Goal: Check status: Check status

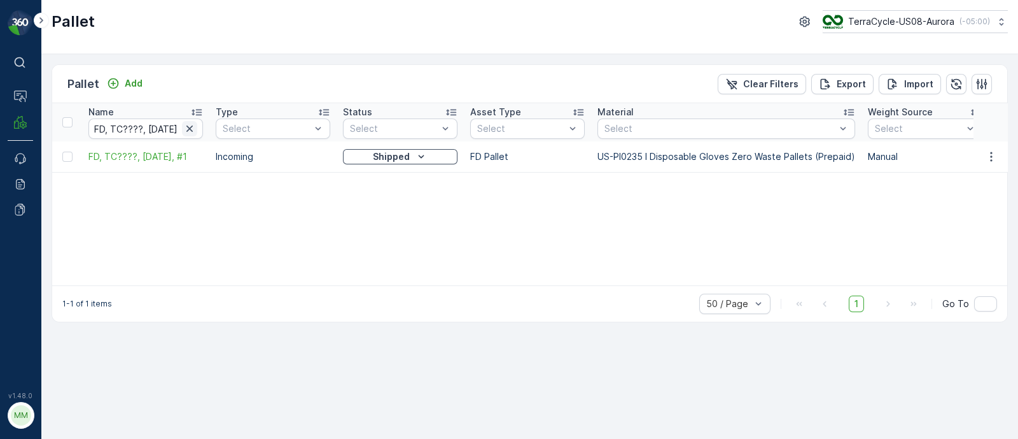
click at [185, 122] on icon "button" at bounding box center [189, 128] width 13 height 13
click at [156, 130] on input "text" at bounding box center [145, 128] width 115 height 20
click at [139, 120] on input "text" at bounding box center [145, 128] width 115 height 20
paste input "SC7221"
type input "SC7221"
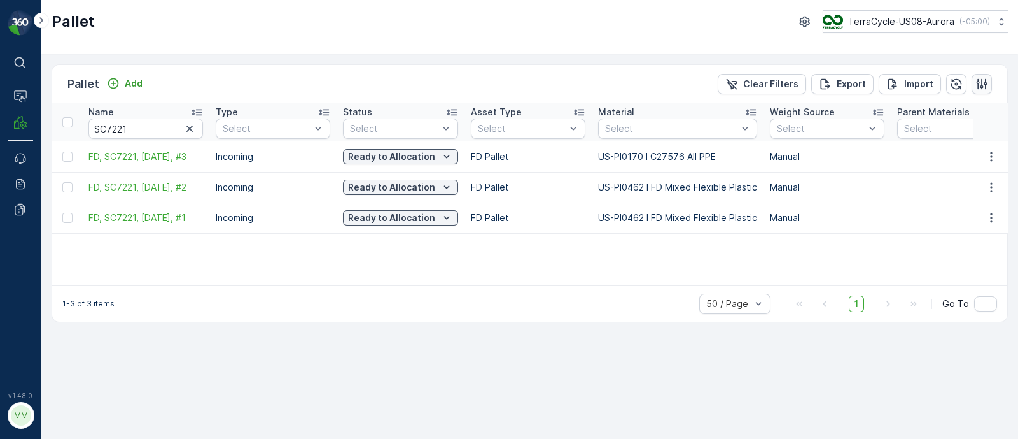
click at [983, 84] on icon "button" at bounding box center [982, 84] width 13 height 13
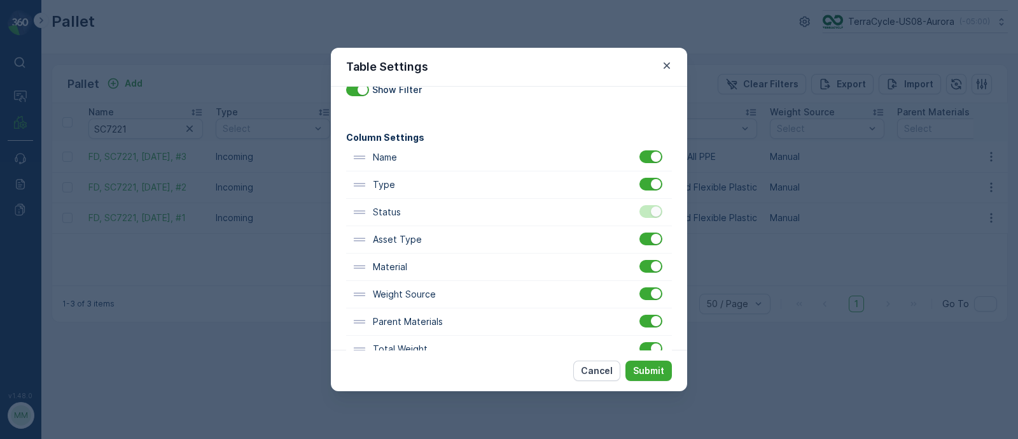
scroll to position [79, 0]
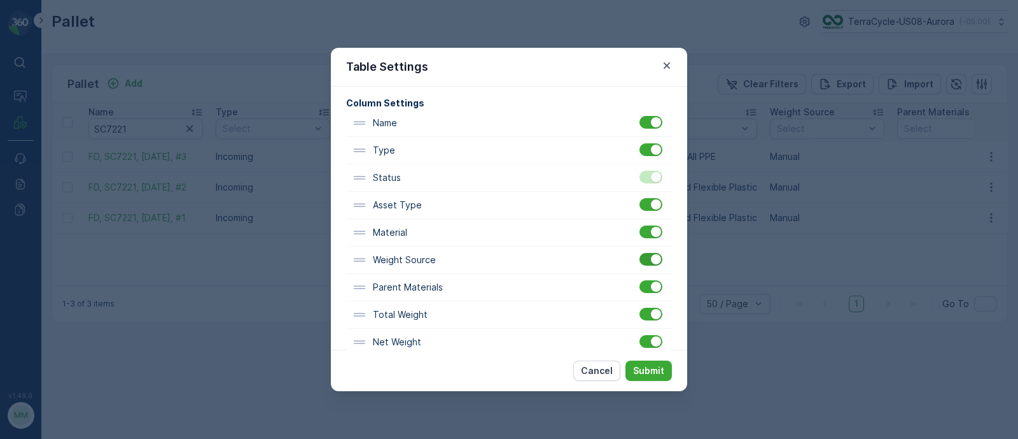
click at [652, 257] on div at bounding box center [656, 259] width 10 height 10
click at [640, 253] on input "checkbox" at bounding box center [640, 253] width 0 height 0
click at [654, 290] on div at bounding box center [651, 286] width 23 height 13
click at [640, 280] on input "checkbox" at bounding box center [640, 280] width 0 height 0
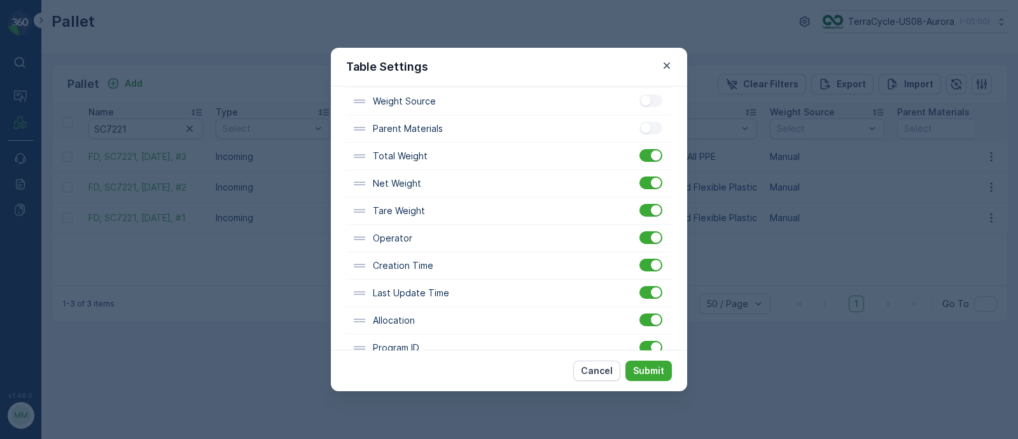
scroll to position [0, 0]
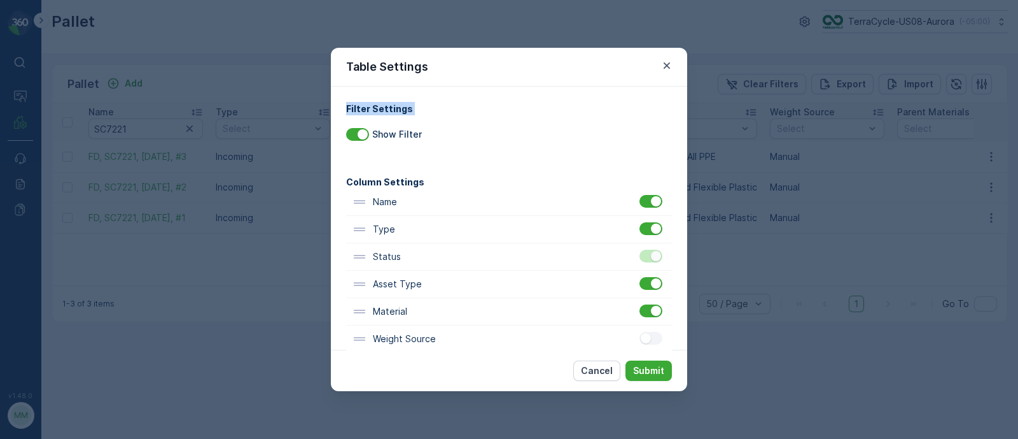
drag, startPoint x: 519, startPoint y: 74, endPoint x: 523, endPoint y: 151, distance: 77.1
click at [523, 151] on div "Table Settings Filter Settings Show Filter Column Settings Name Type Status Ass…" at bounding box center [509, 219] width 356 height 343
click at [522, 90] on div "Filter Settings Show Filter Column Settings Name Type Status Asset Type Materia…" at bounding box center [509, 218] width 356 height 263
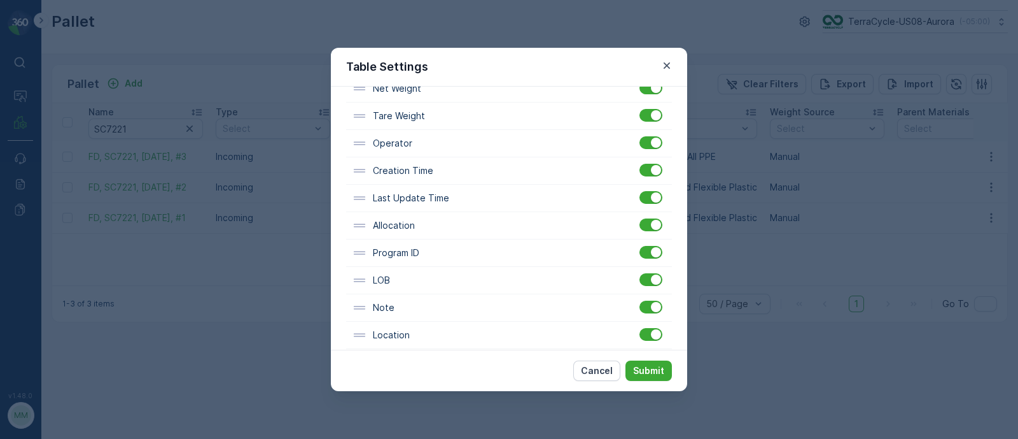
scroll to position [344, 0]
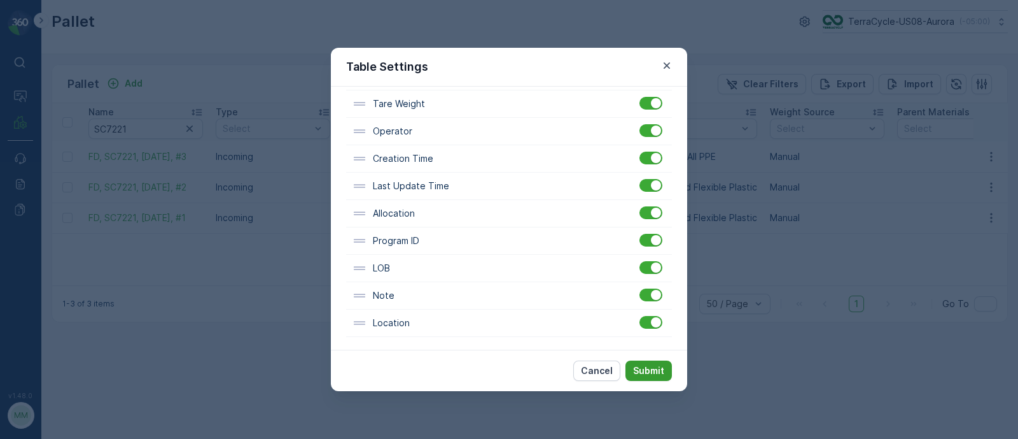
click at [652, 374] on p "Submit" at bounding box center [648, 370] width 31 height 13
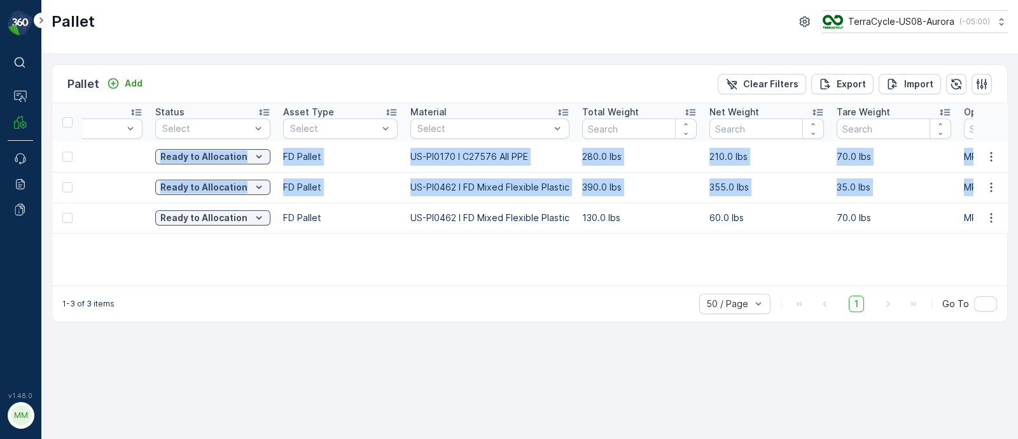
scroll to position [0, 349]
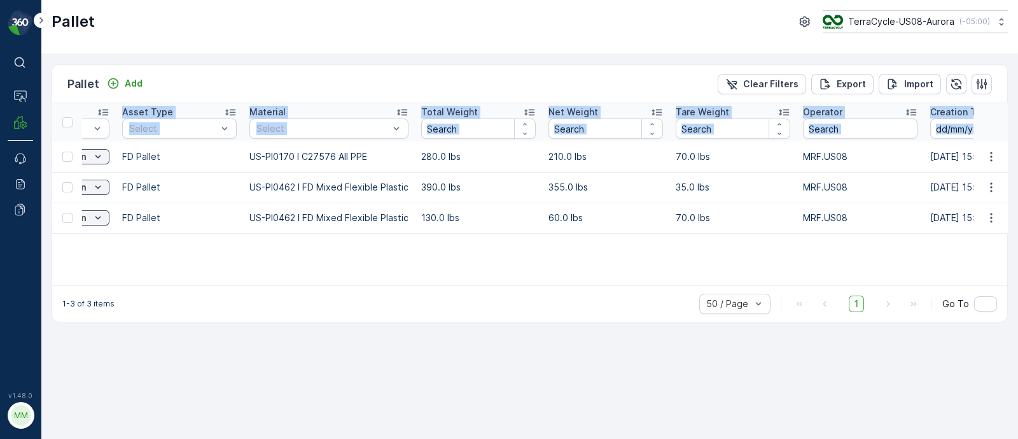
drag, startPoint x: 81, startPoint y: 152, endPoint x: 295, endPoint y: 267, distance: 243.5
click at [295, 267] on div "Name SC7221 Type Select Status Select Asset Type Select Material Select Total W…" at bounding box center [529, 194] width 955 height 182
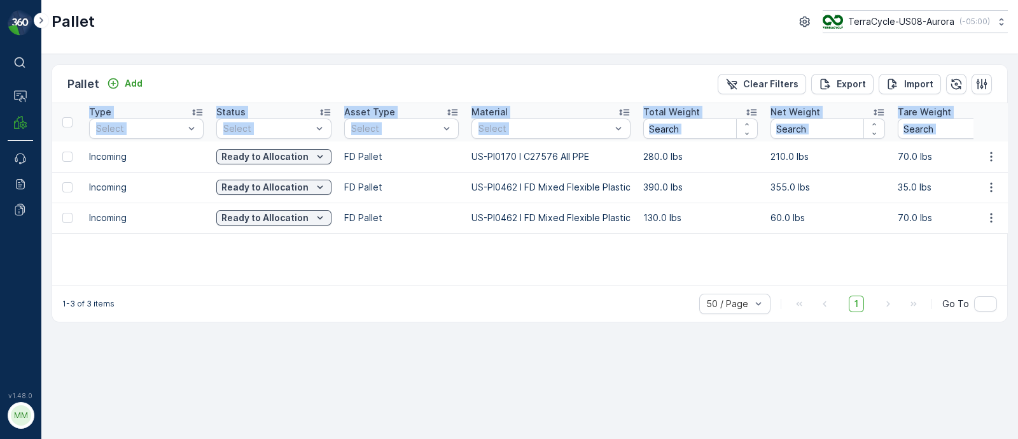
scroll to position [0, 0]
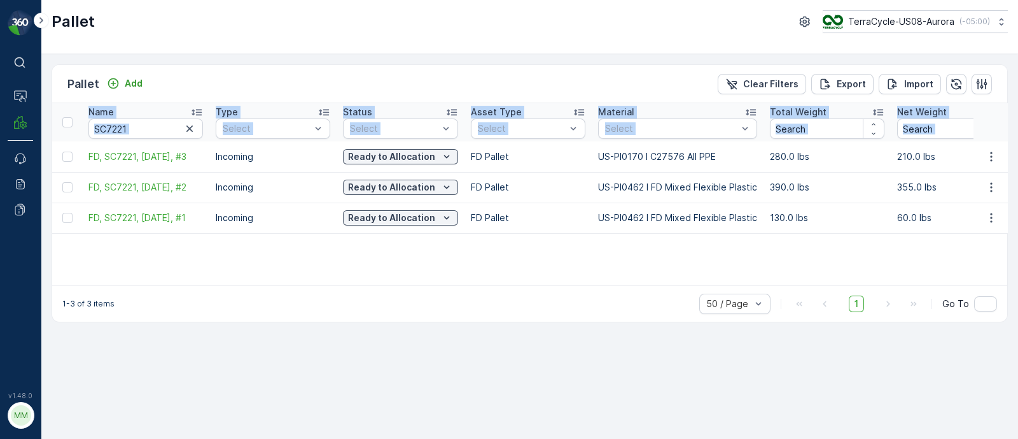
click at [225, 249] on div "Name SC7221 Type Select Status Select Asset Type Select Material Select Total W…" at bounding box center [529, 194] width 955 height 182
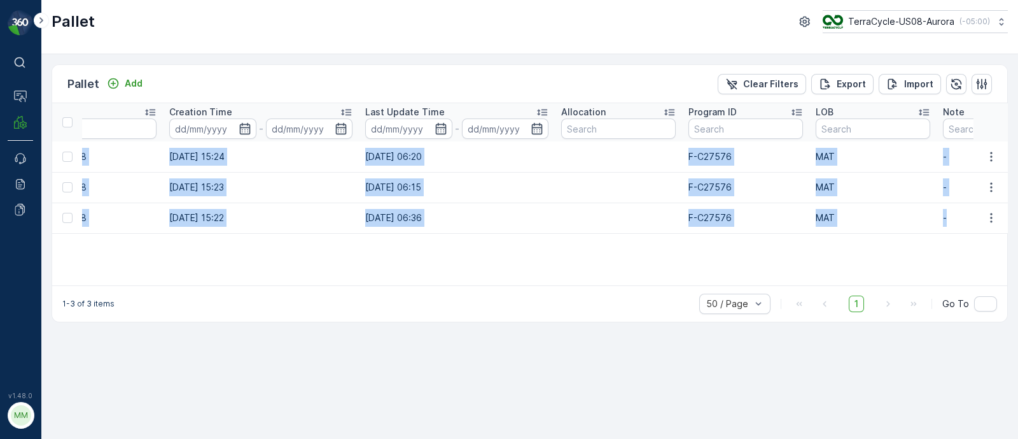
scroll to position [0, 1326]
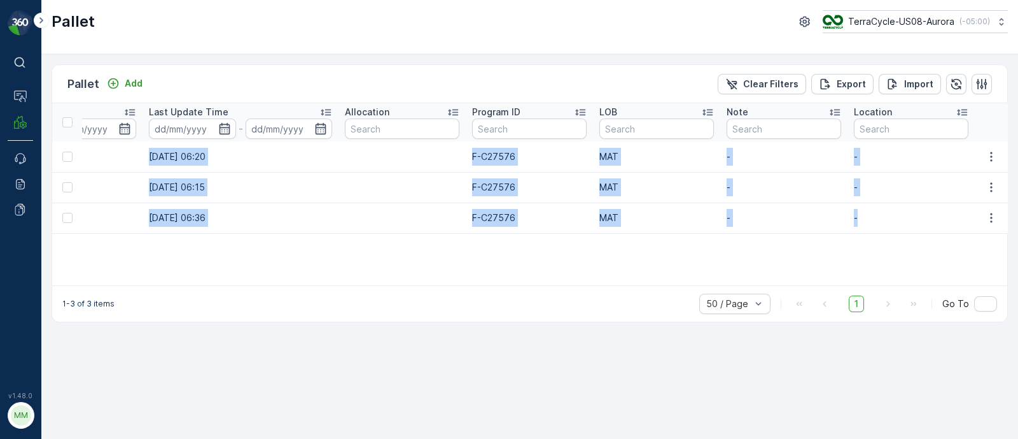
drag, startPoint x: 92, startPoint y: 160, endPoint x: 934, endPoint y: 210, distance: 843.5
copy tbody "FD, SC7221, 08/12/25, #3 Incoming Ready to Allocation FD Pallet US-PI0170 I C27…"
click at [271, 196] on td "13.08.2025 06:15" at bounding box center [241, 187] width 196 height 31
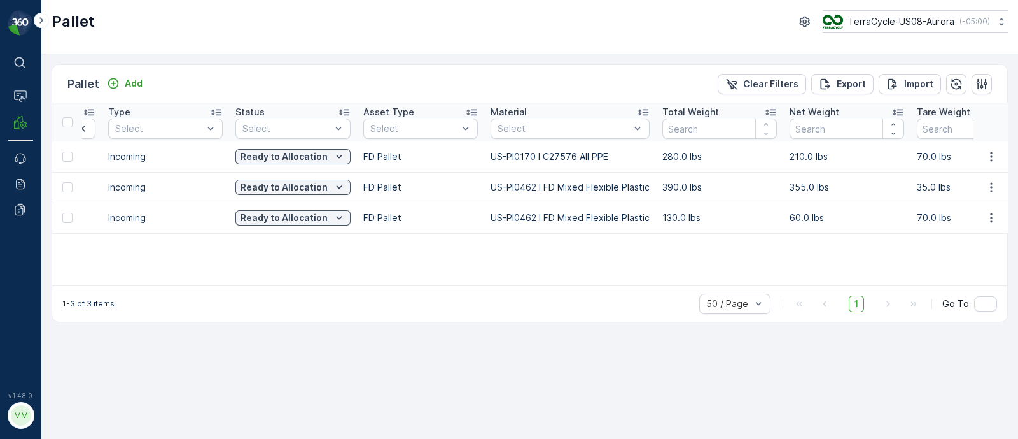
scroll to position [0, 0]
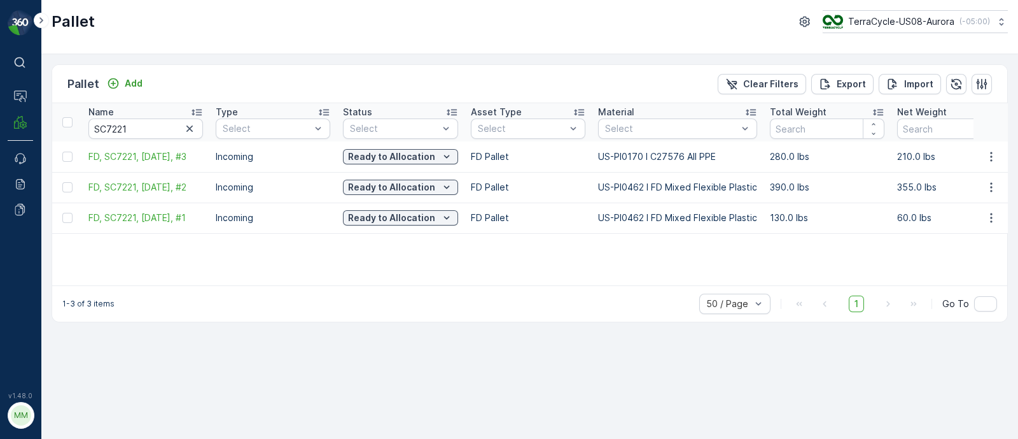
drag, startPoint x: 259, startPoint y: 210, endPoint x: 0, endPoint y: 197, distance: 259.4
click at [0, 197] on div "⌘B Operations MRF Events Reports Documents v 1.48.0 MM MRF.US08 Pallet TerraCyc…" at bounding box center [509, 219] width 1018 height 439
drag, startPoint x: 122, startPoint y: 247, endPoint x: 128, endPoint y: 234, distance: 14.8
click at [122, 247] on div "Name SC7221 Type Select Status Select Asset Type Select Material Select Total W…" at bounding box center [529, 194] width 955 height 182
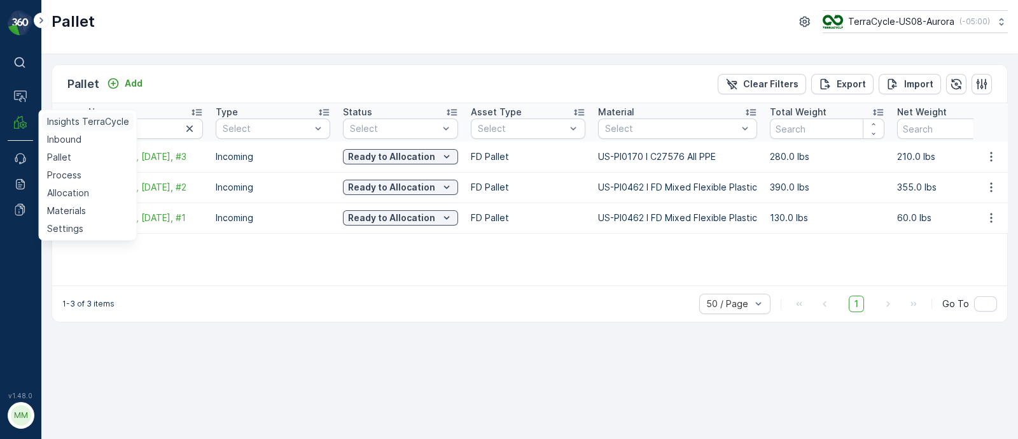
click at [59, 123] on p "Insights TerraCycle" at bounding box center [88, 121] width 82 height 13
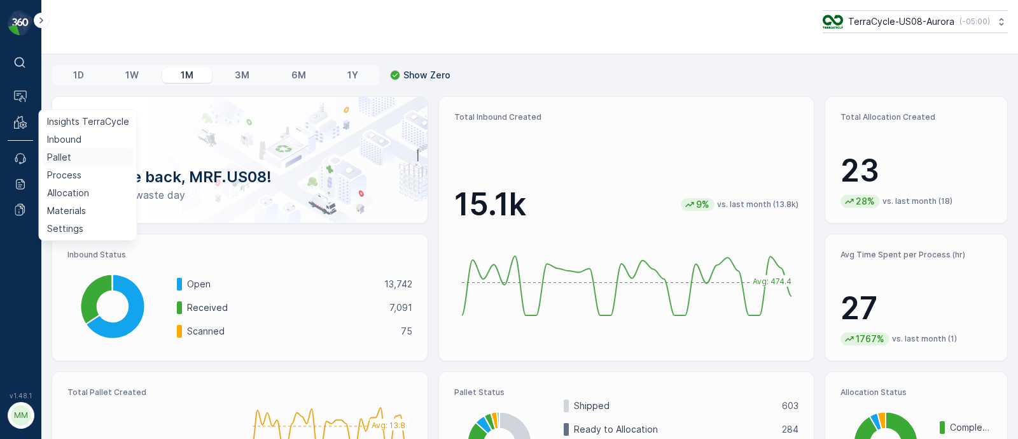
click at [67, 158] on p "Pallet" at bounding box center [59, 157] width 24 height 13
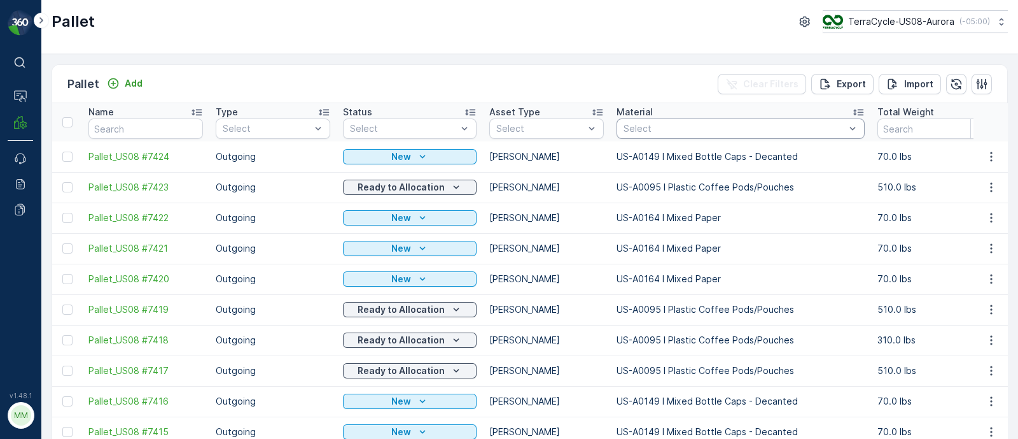
click at [635, 132] on div at bounding box center [734, 128] width 224 height 10
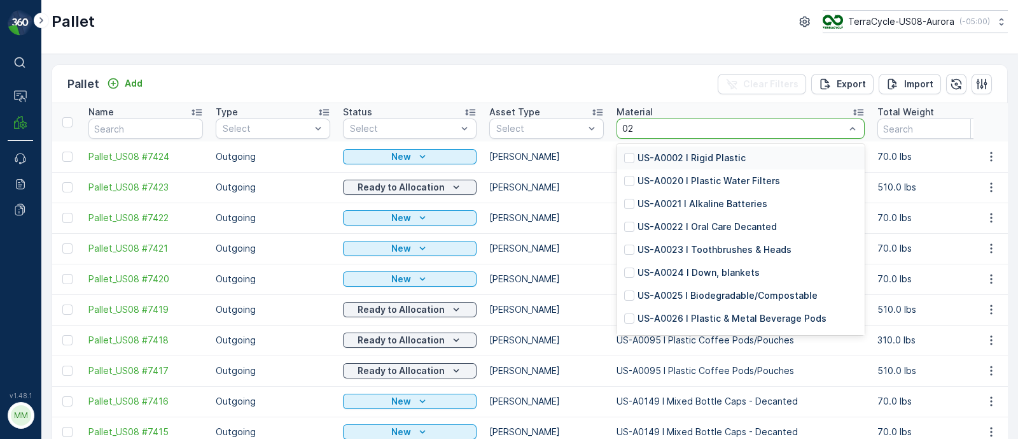
type input "026"
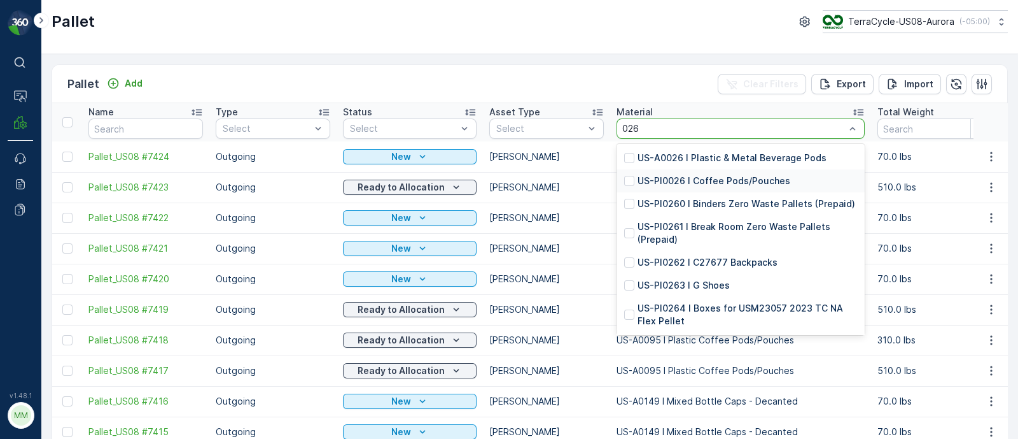
click at [721, 180] on p "US-PI0026 I Coffee Pods/Pouches" at bounding box center [714, 180] width 153 height 13
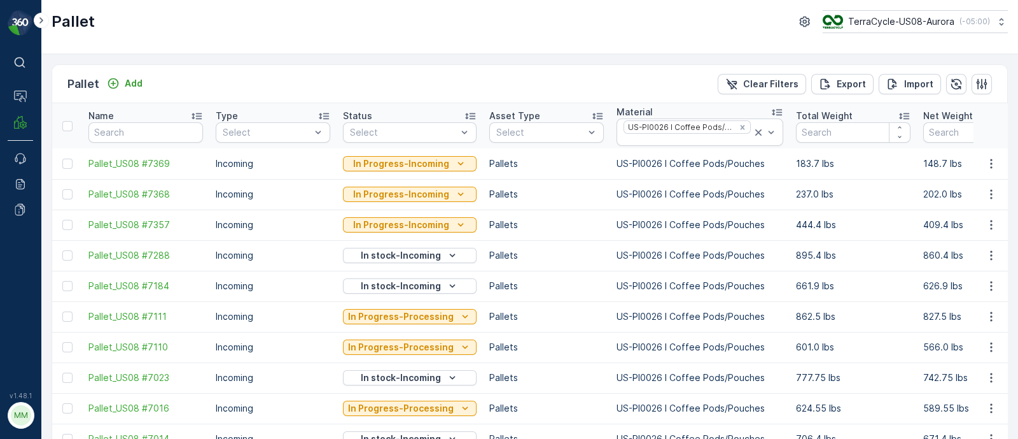
click at [398, 141] on div "Select" at bounding box center [410, 132] width 134 height 20
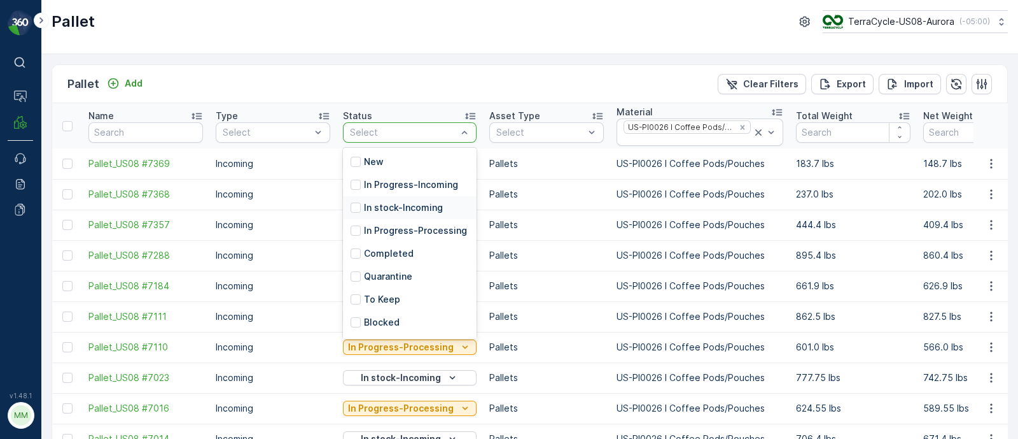
click at [399, 209] on p "In stock-Incoming" at bounding box center [403, 207] width 79 height 13
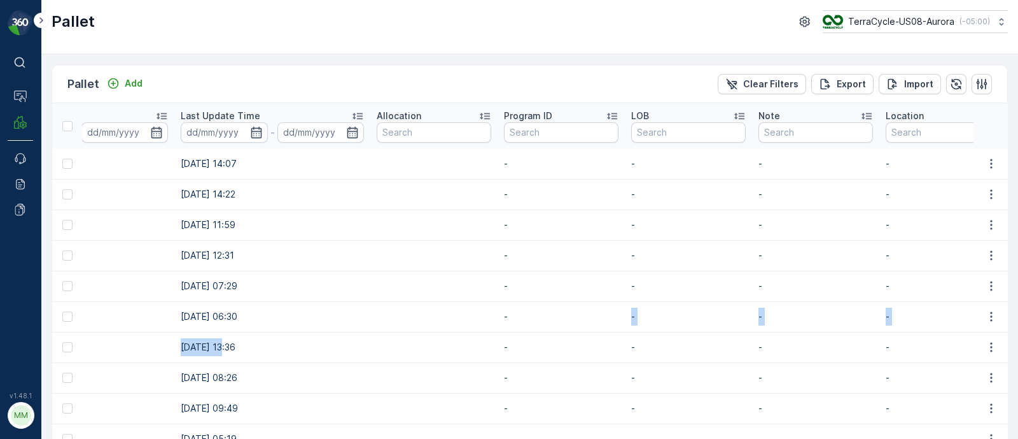
drag, startPoint x: 589, startPoint y: 307, endPoint x: 185, endPoint y: 331, distance: 404.9
click at [409, 378] on td at bounding box center [433, 377] width 127 height 31
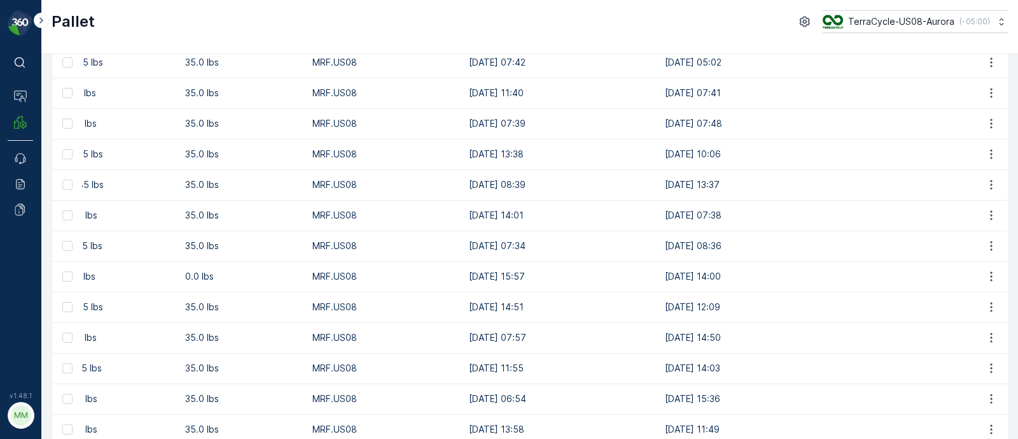
scroll to position [24, 0]
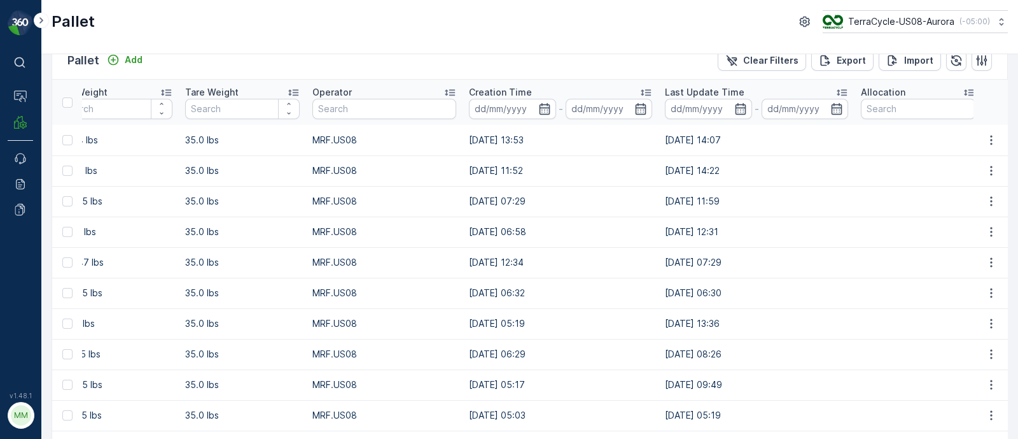
click at [838, 90] on icon at bounding box center [843, 92] width 10 height 6
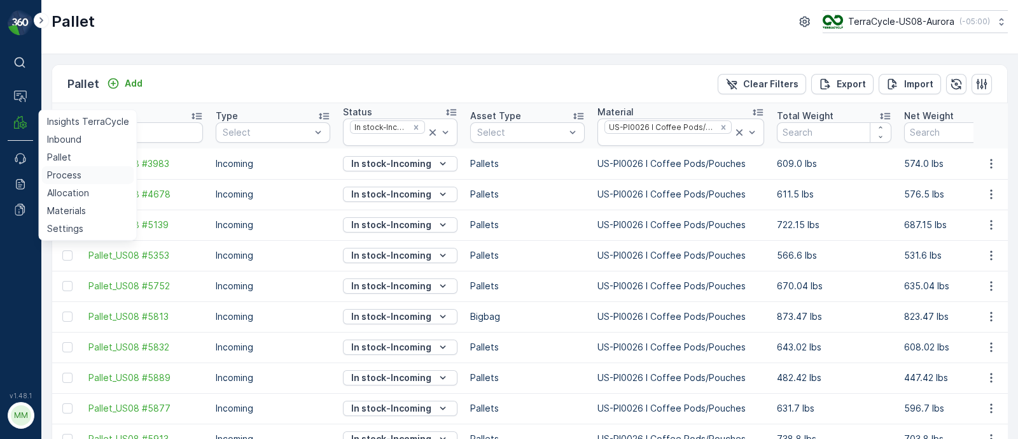
click at [70, 172] on p "Process" at bounding box center [64, 175] width 34 height 13
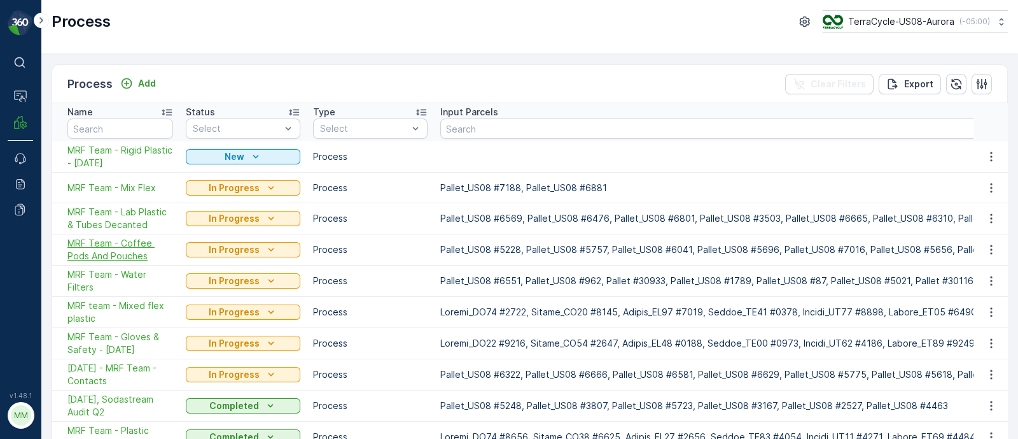
click at [109, 248] on span "MRF Team - Coffee Pods And Pouches" at bounding box center [120, 249] width 106 height 25
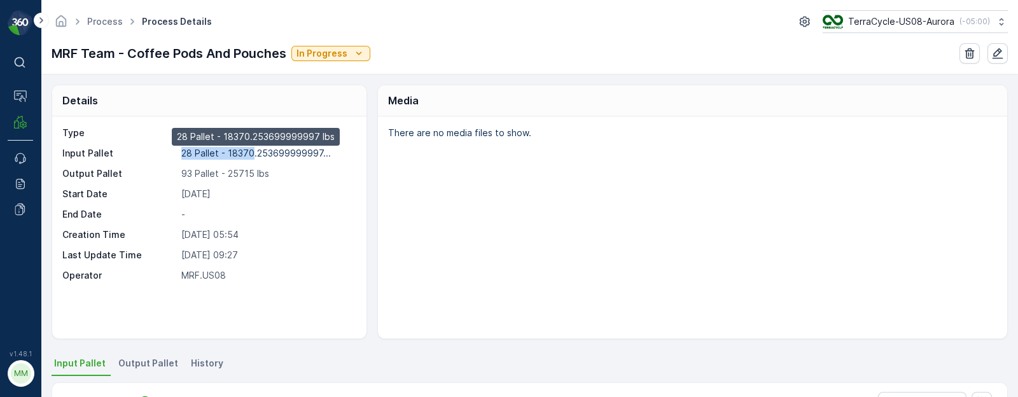
drag, startPoint x: 176, startPoint y: 151, endPoint x: 253, endPoint y: 157, distance: 77.8
click at [253, 157] on div "Input Pallet 28 Pallet - 18370.253699999997... 28 Pallet - 18370.253699999997 l…" at bounding box center [207, 153] width 291 height 13
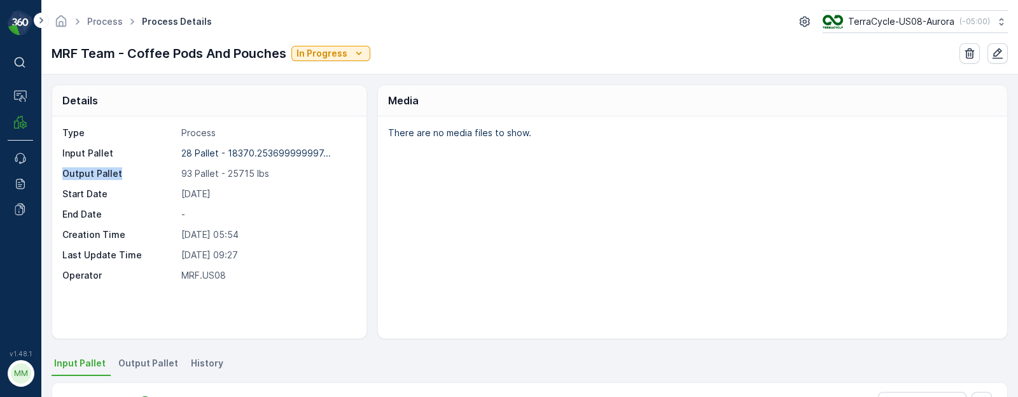
drag, startPoint x: 70, startPoint y: 173, endPoint x: 136, endPoint y: 167, distance: 65.9
click at [136, 167] on div "Type Process Input Pallet 28 Pallet - 18370.253699999997... Output Pallet 93 Pa…" at bounding box center [209, 227] width 314 height 222
drag, startPoint x: 226, startPoint y: 172, endPoint x: 275, endPoint y: 173, distance: 49.0
click at [275, 173] on p "93 Pallet - 25715 lbs" at bounding box center [266, 173] width 171 height 13
click at [279, 174] on p "93 Pallet - 25715 lbs" at bounding box center [266, 173] width 171 height 13
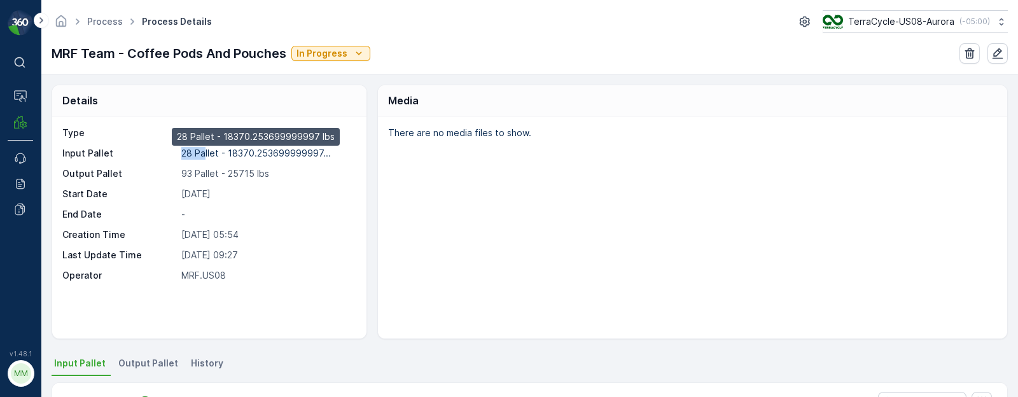
drag, startPoint x: 178, startPoint y: 153, endPoint x: 204, endPoint y: 155, distance: 26.2
click at [204, 155] on div "Input Pallet 28 Pallet - 18370.253699999997... 28 Pallet - 18370.253699999997 l…" at bounding box center [207, 153] width 291 height 13
click at [197, 177] on p "93 Pallet - 25715 lbs" at bounding box center [266, 173] width 171 height 13
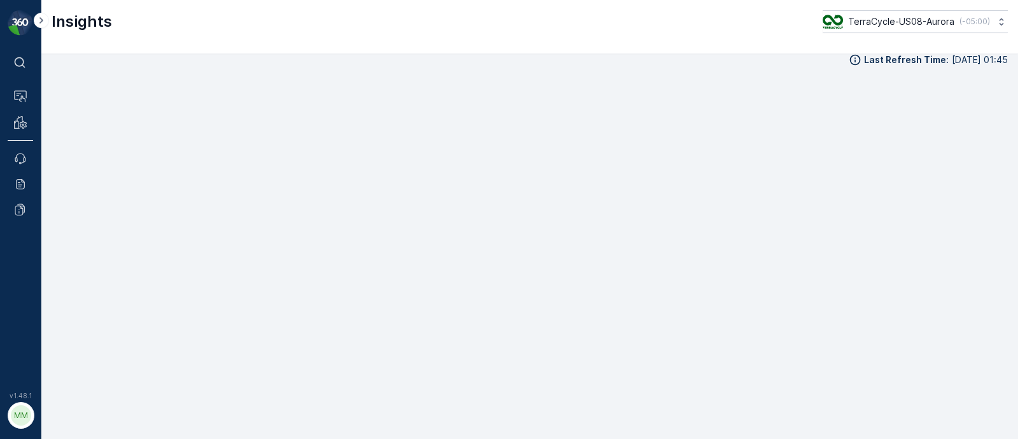
scroll to position [14, 0]
